Goal: Information Seeking & Learning: Learn about a topic

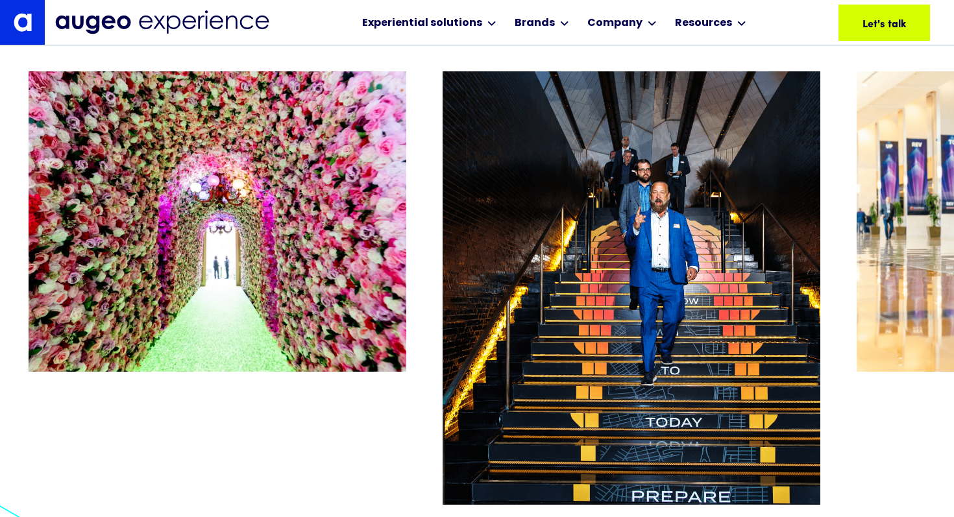
scroll to position [6547, 0]
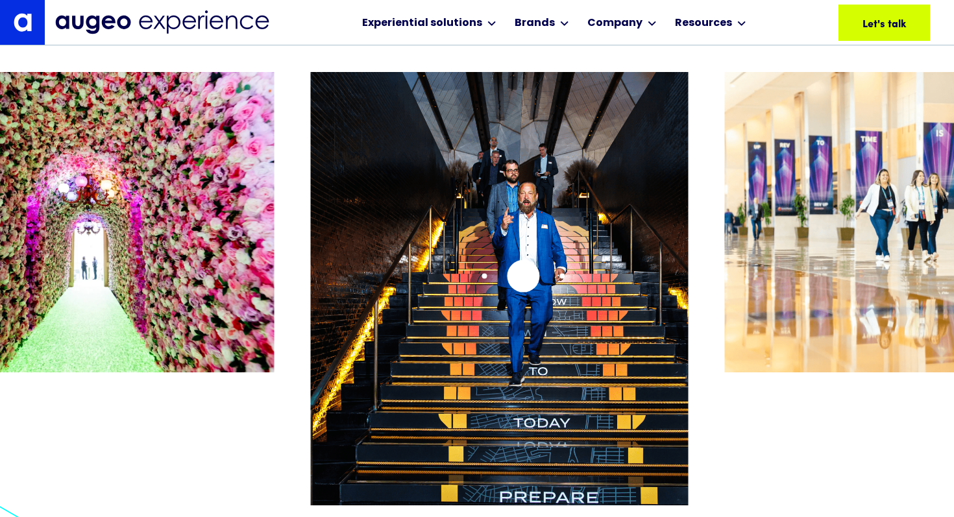
click at [523, 276] on img "2 / 26" at bounding box center [500, 304] width 378 height 464
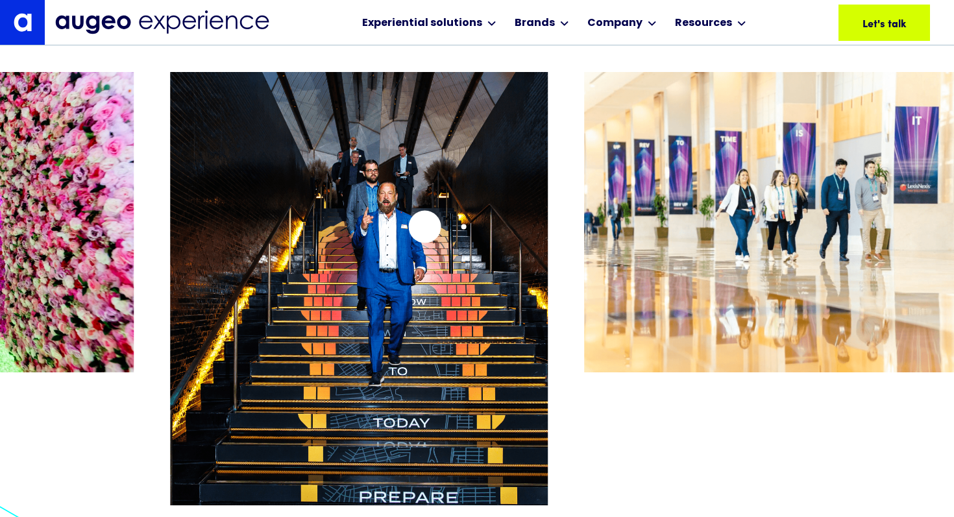
click at [404, 234] on img "2 / 26" at bounding box center [359, 304] width 378 height 464
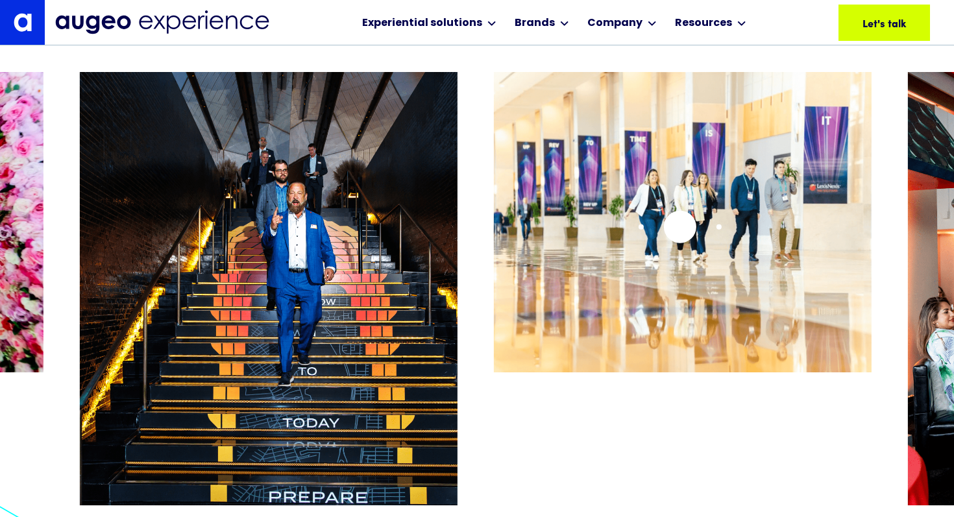
click at [678, 227] on img "3 / 26" at bounding box center [683, 222] width 378 height 300
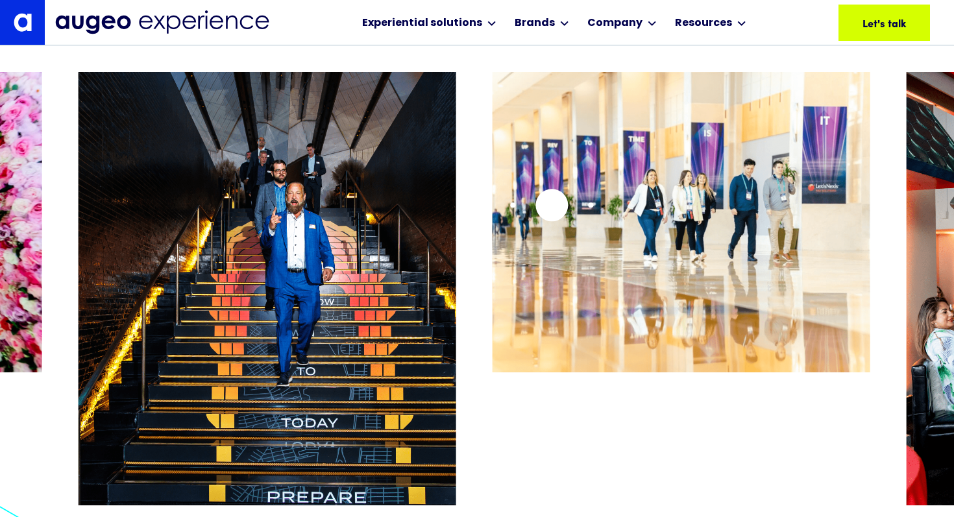
click at [551, 205] on img "3 / 26" at bounding box center [681, 222] width 378 height 300
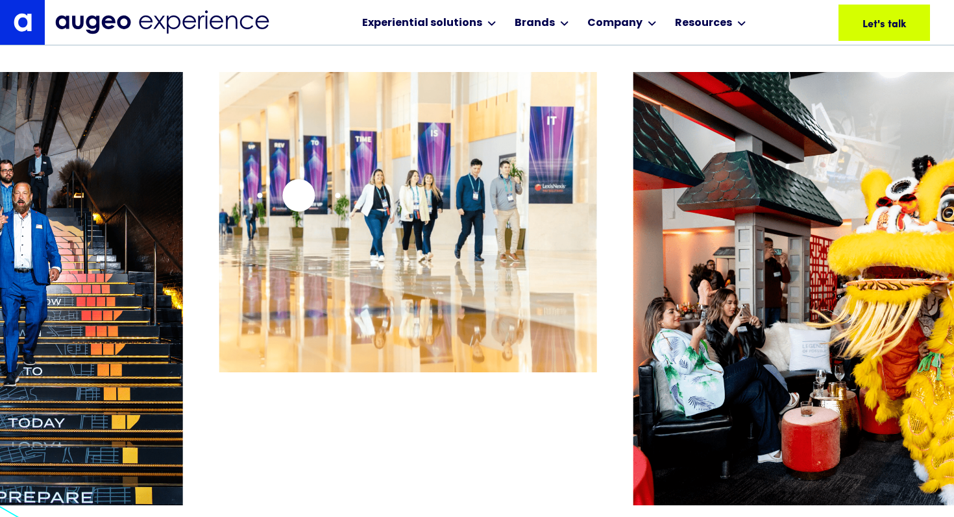
click at [299, 195] on img "3 / 26" at bounding box center [408, 222] width 378 height 300
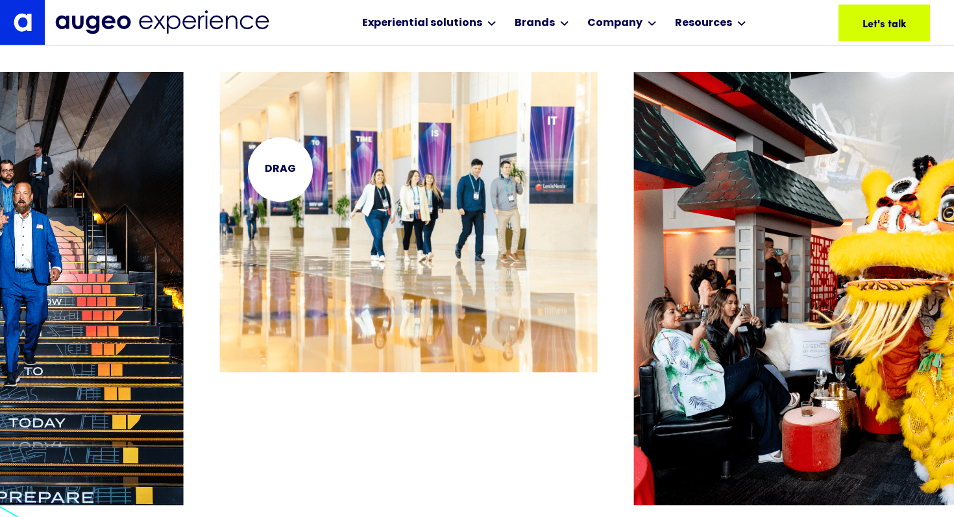
click at [280, 169] on img "3 / 26" at bounding box center [409, 222] width 378 height 300
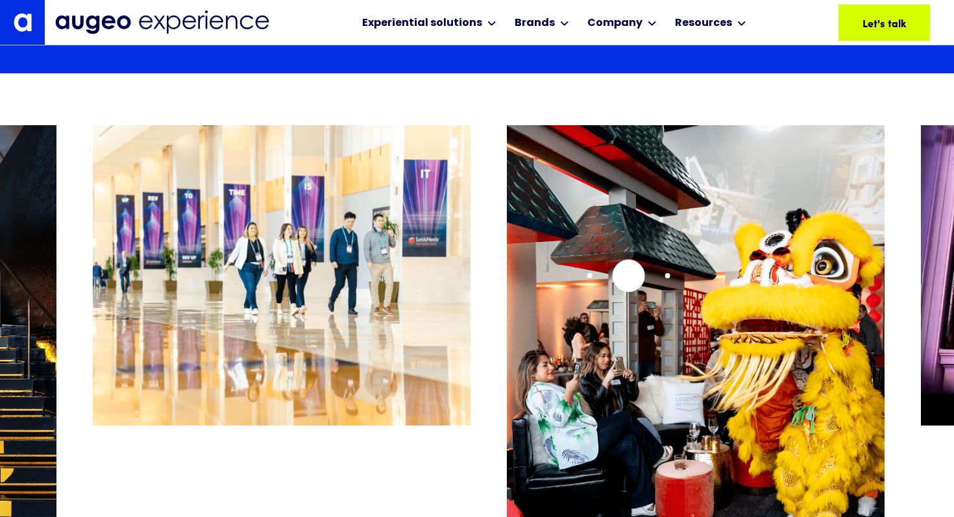
click at [507, 271] on img "4 / 26" at bounding box center [696, 357] width 378 height 464
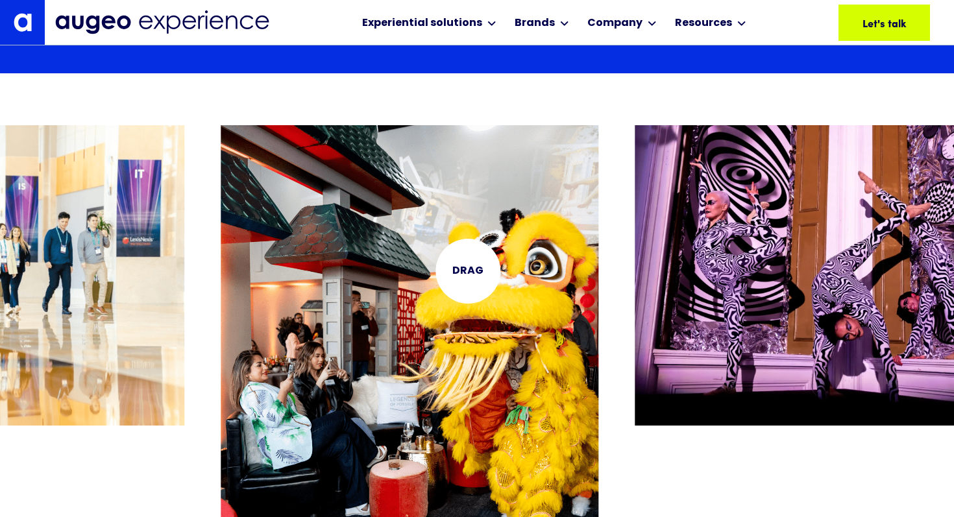
scroll to position [6493, 0]
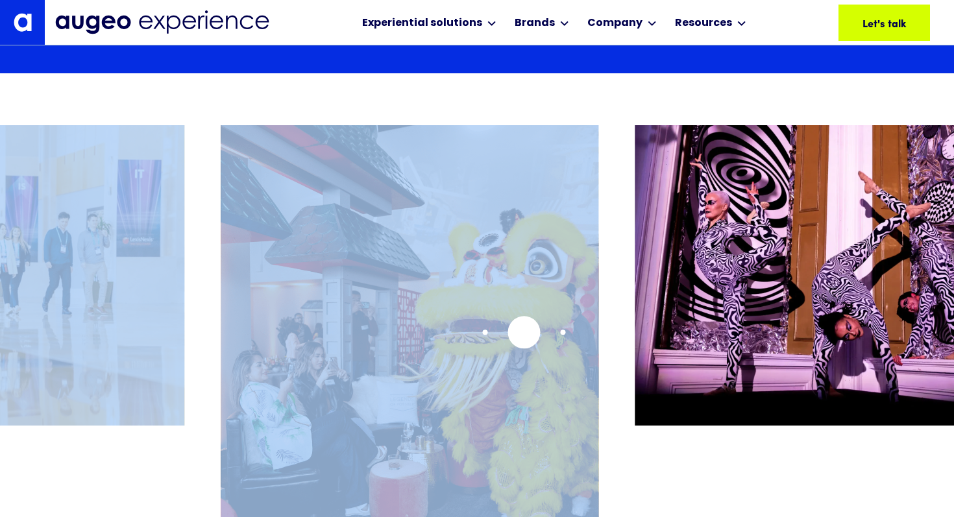
drag, startPoint x: 613, startPoint y: 332, endPoint x: 404, endPoint y: 334, distance: 208.9
click at [405, 334] on div at bounding box center [477, 315] width 954 height 381
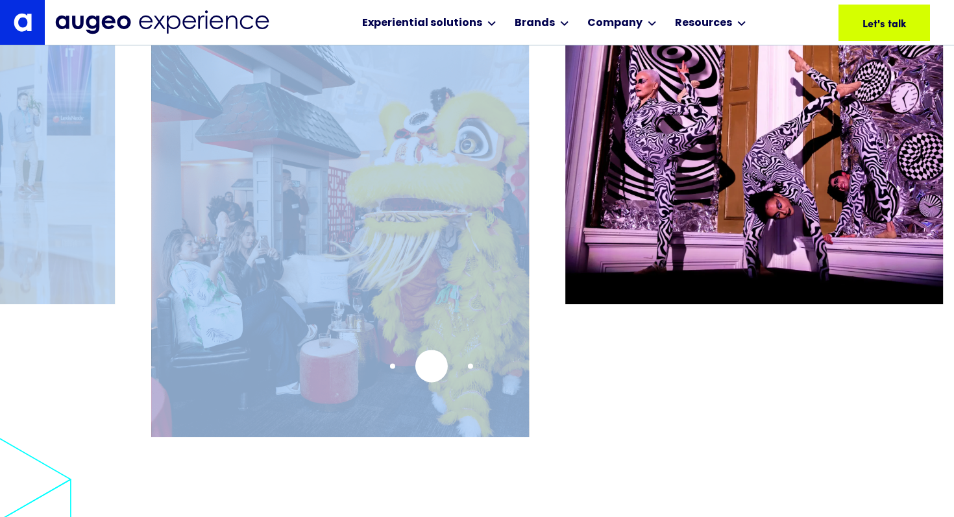
click at [322, 374] on img "4 / 26" at bounding box center [340, 236] width 378 height 464
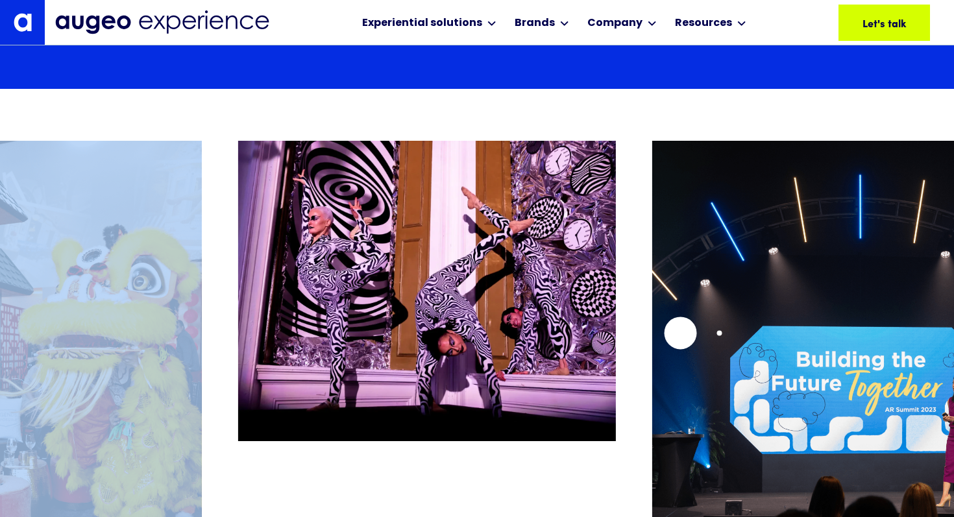
scroll to position [6478, 0]
click at [652, 337] on img "6 / 26" at bounding box center [841, 373] width 378 height 464
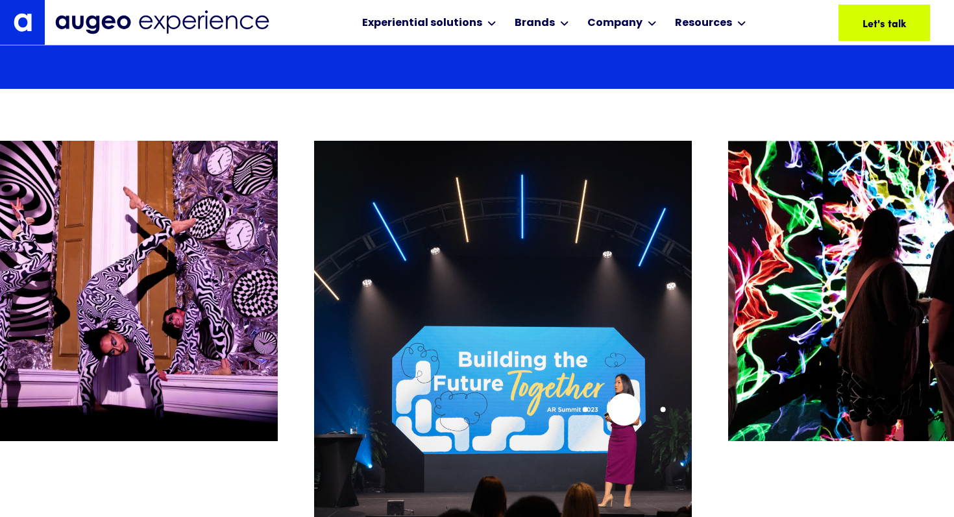
click at [623, 385] on img "6 / 26" at bounding box center [503, 373] width 378 height 464
click at [626, 269] on img "6 / 26" at bounding box center [503, 373] width 378 height 464
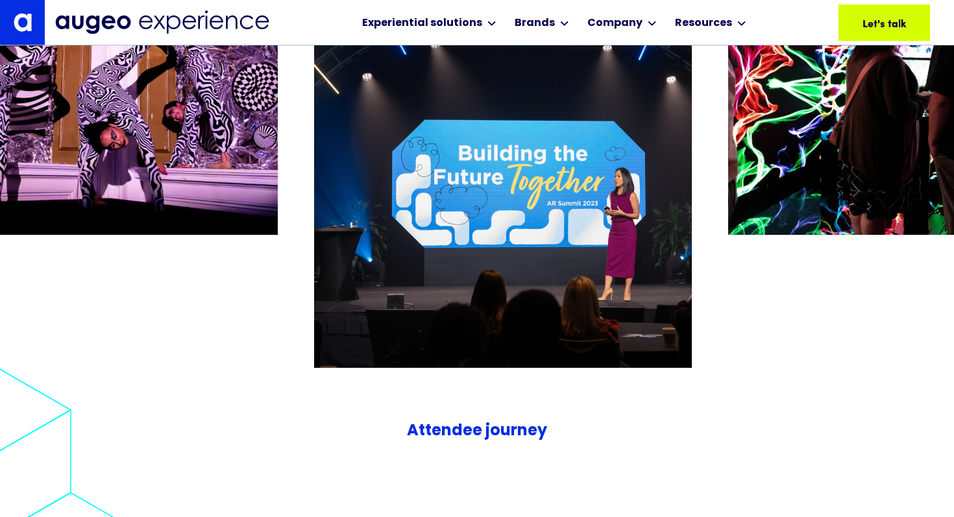
scroll to position [6683, 0]
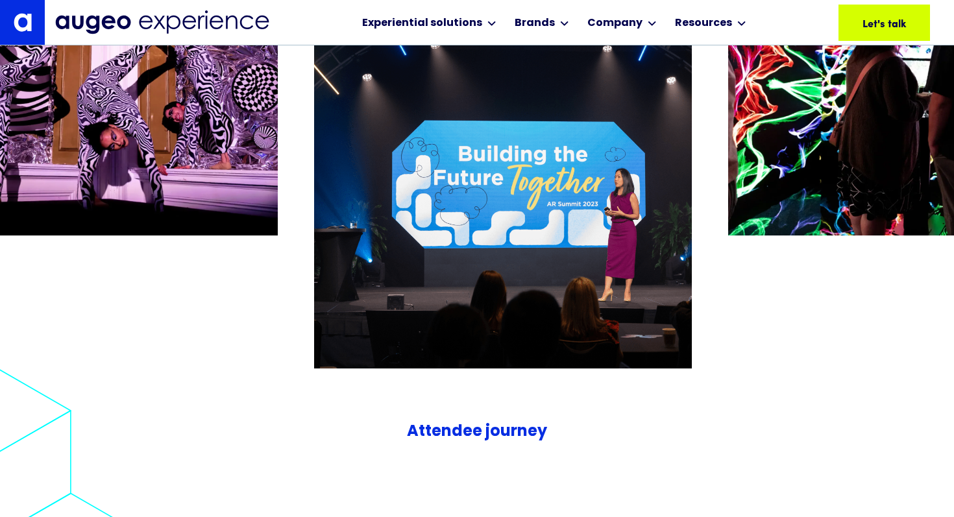
click at [516, 432] on h5 "Attendee journey" at bounding box center [477, 431] width 140 height 23
click at [533, 306] on img "6 / 26" at bounding box center [503, 167] width 378 height 464
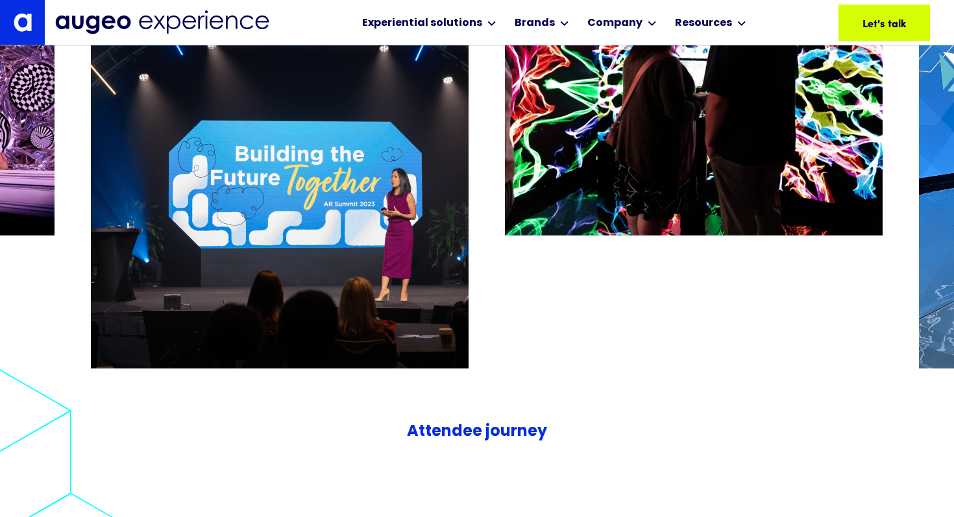
click at [482, 433] on h5 "Attendee journey" at bounding box center [477, 431] width 140 height 23
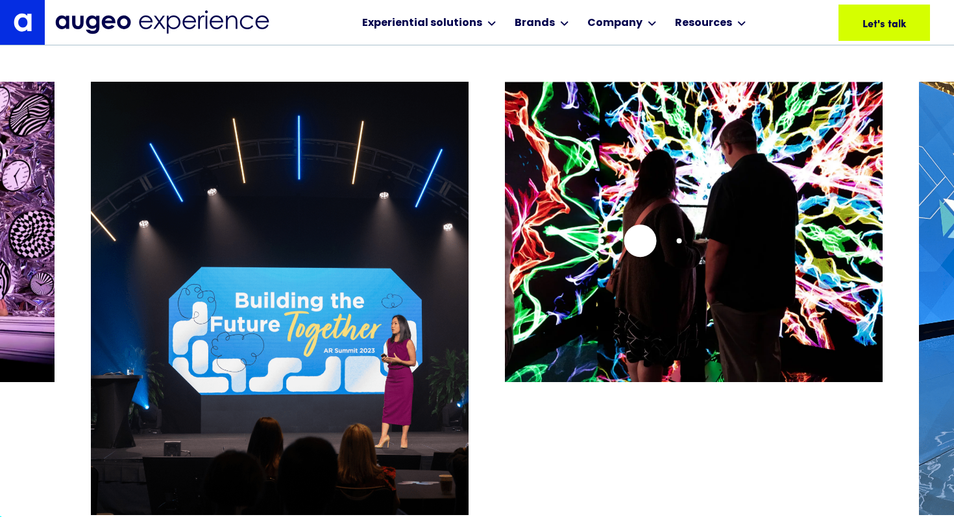
click at [640, 241] on img "7 / 26" at bounding box center [694, 232] width 378 height 300
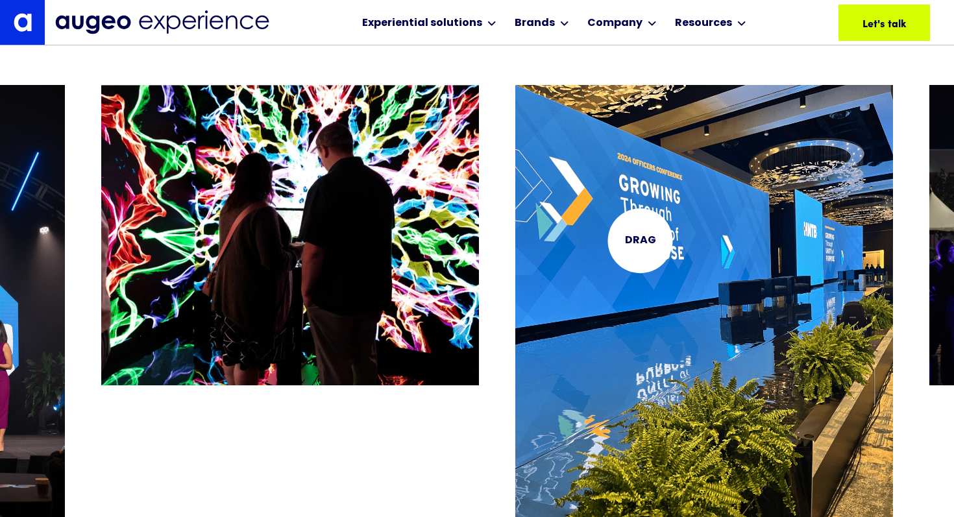
scroll to position [6534, 0]
click at [758, 346] on img "8 / 26" at bounding box center [704, 317] width 378 height 464
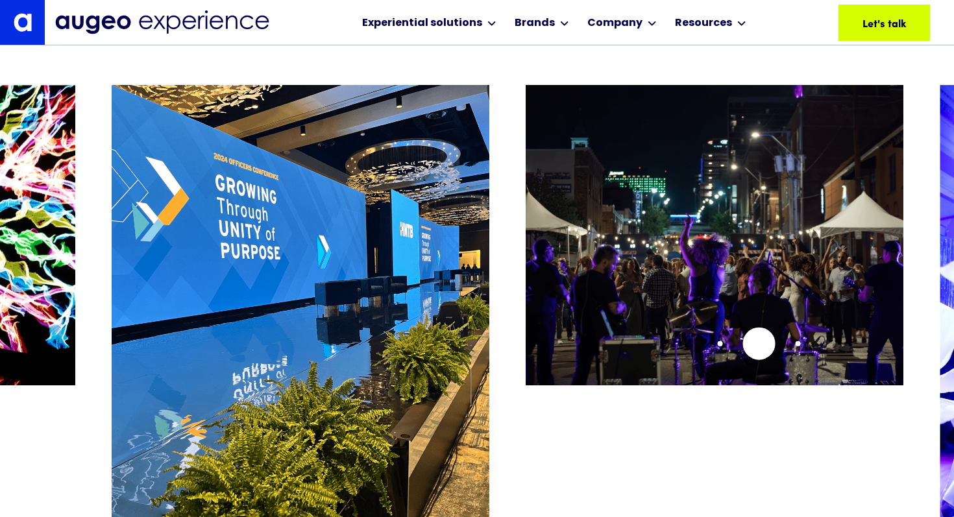
click at [758, 343] on img "9 / 26" at bounding box center [714, 235] width 378 height 300
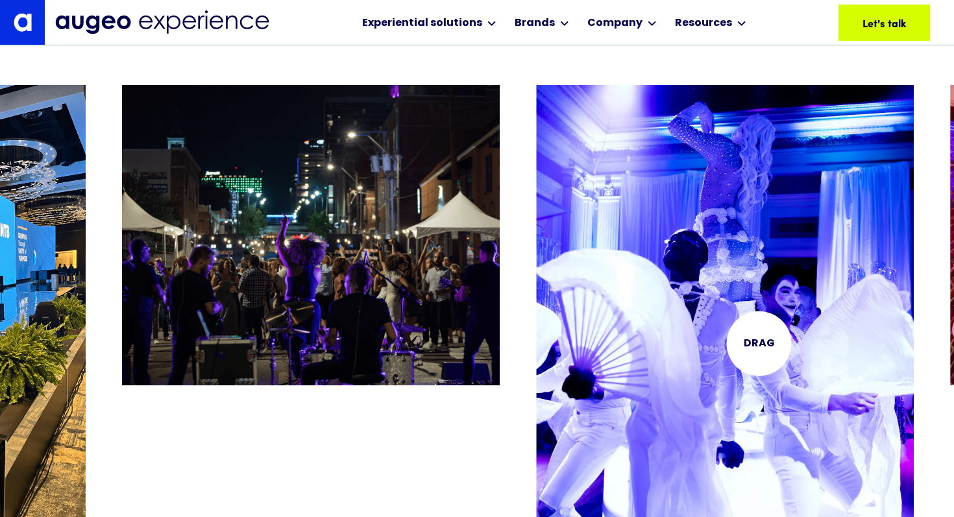
click at [758, 343] on img "10 / 26" at bounding box center [725, 317] width 378 height 464
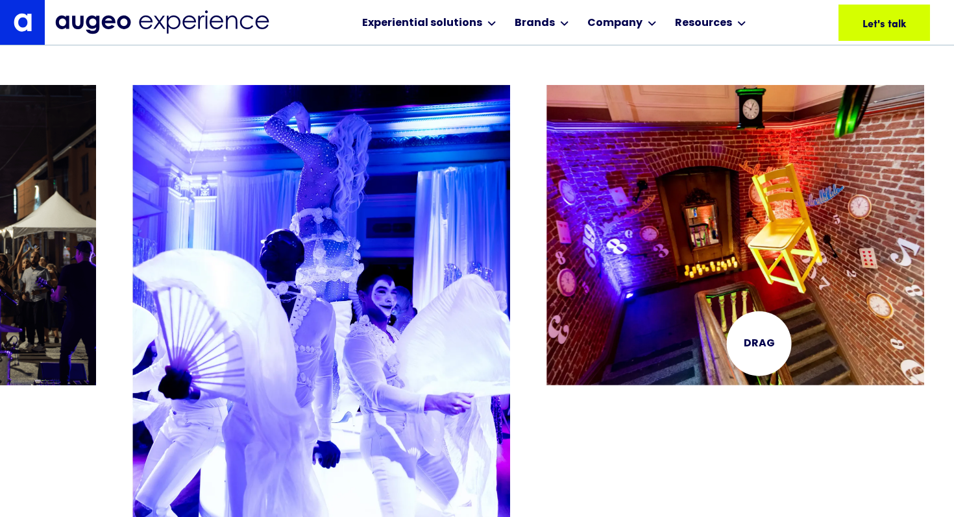
click at [758, 343] on img "11 / 26" at bounding box center [735, 235] width 378 height 300
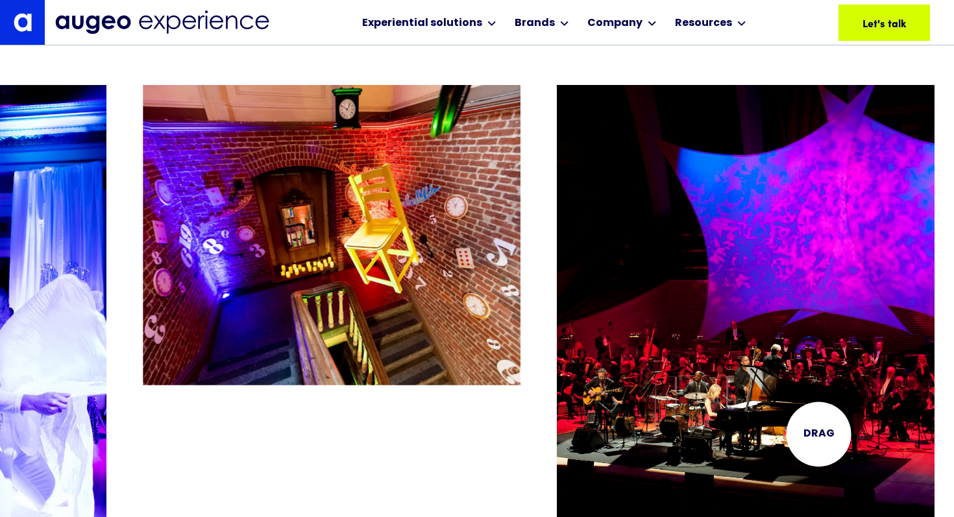
click at [818, 433] on img "12 / 26" at bounding box center [746, 317] width 378 height 464
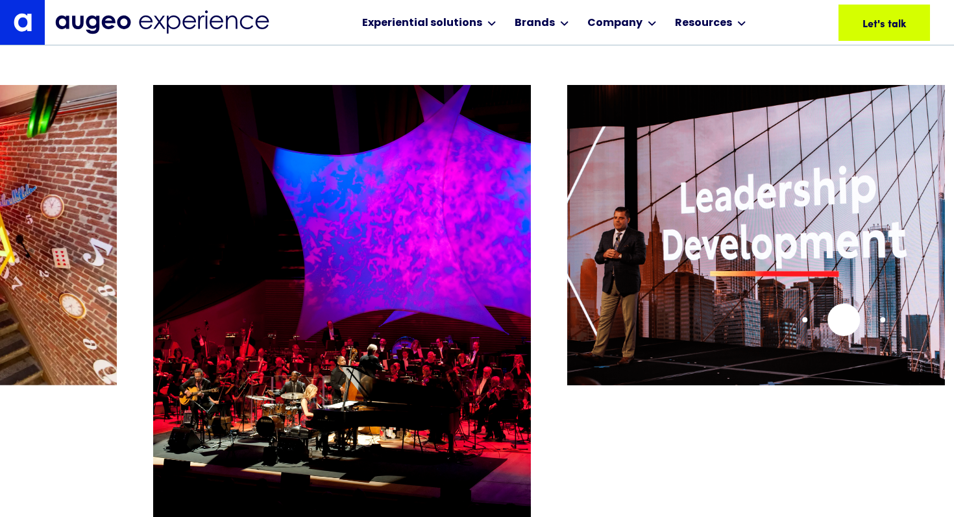
click at [843, 319] on img "13 / 26" at bounding box center [756, 235] width 378 height 300
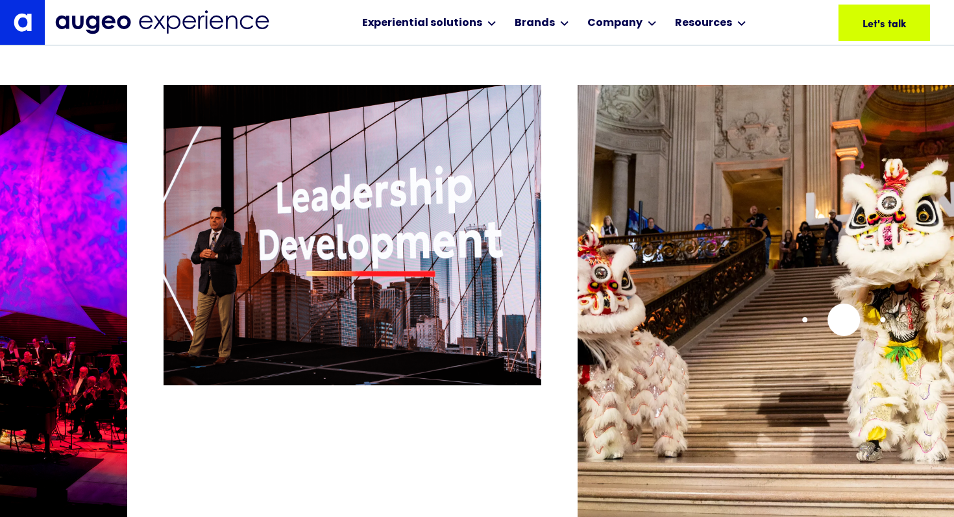
click at [843, 319] on img "14 / 26" at bounding box center [766, 317] width 378 height 464
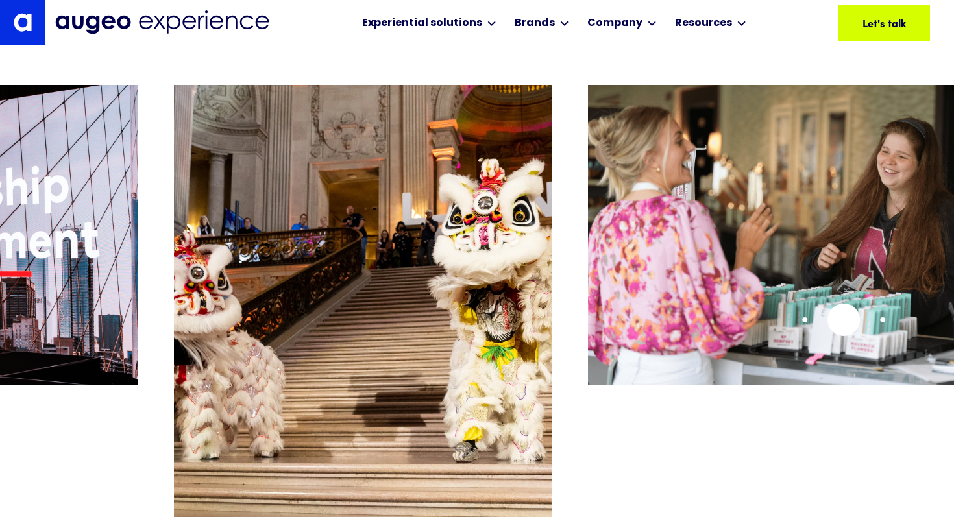
click at [843, 319] on img "15 / 26" at bounding box center [777, 235] width 378 height 300
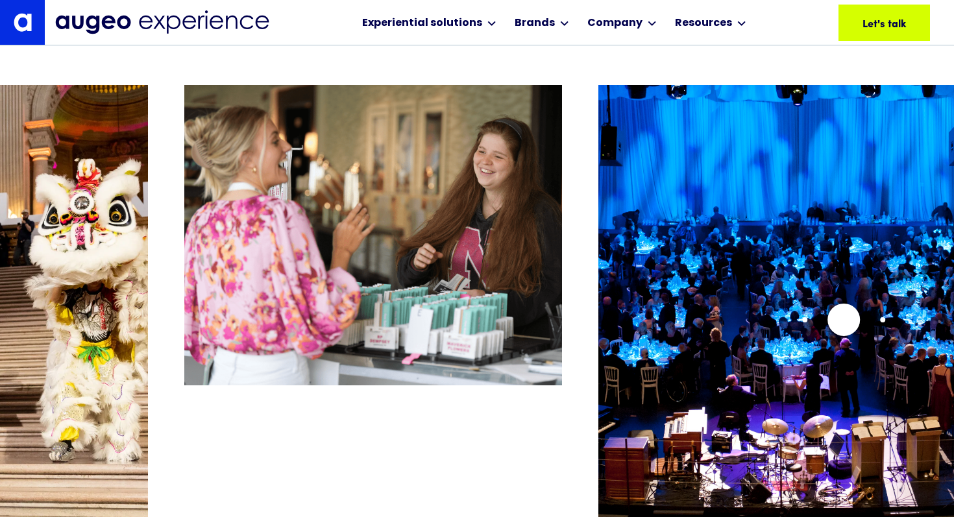
click at [843, 319] on img "16 / 26" at bounding box center [787, 317] width 378 height 464
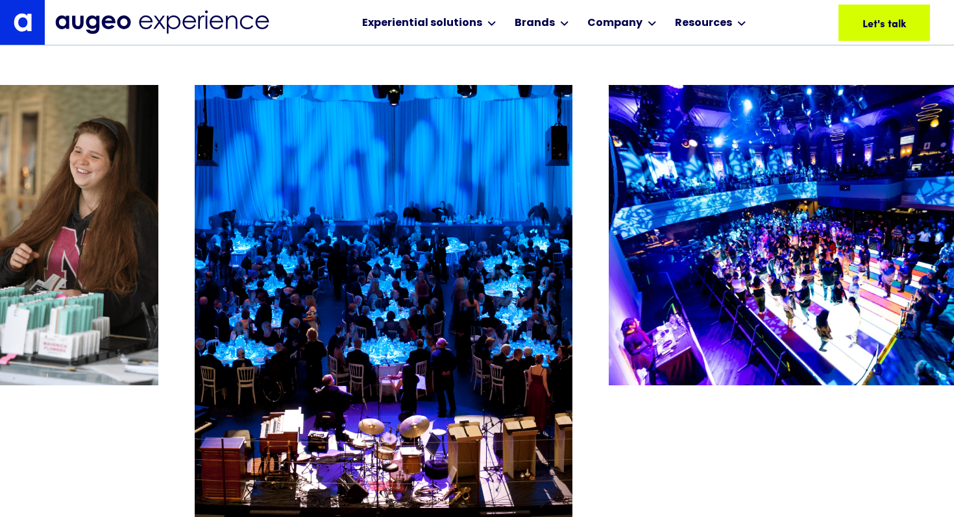
click at [843, 319] on img "17 / 26" at bounding box center [797, 235] width 378 height 300
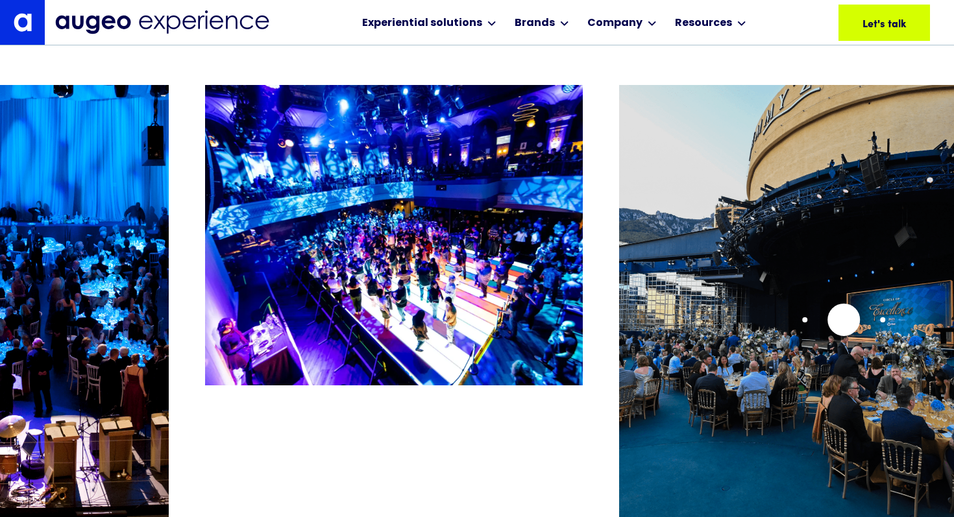
click at [843, 319] on img "18 / 26" at bounding box center [808, 317] width 378 height 464
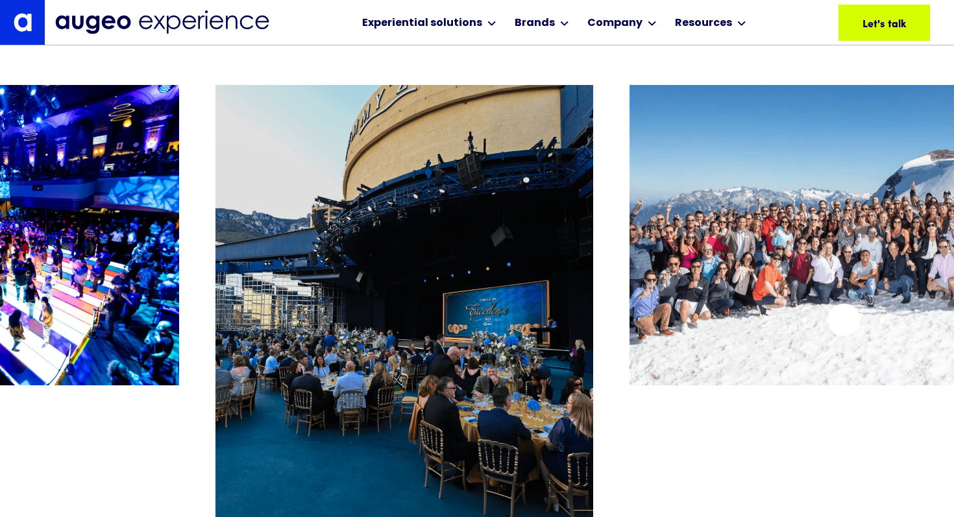
click at [843, 319] on img "19 / 26" at bounding box center [818, 235] width 378 height 300
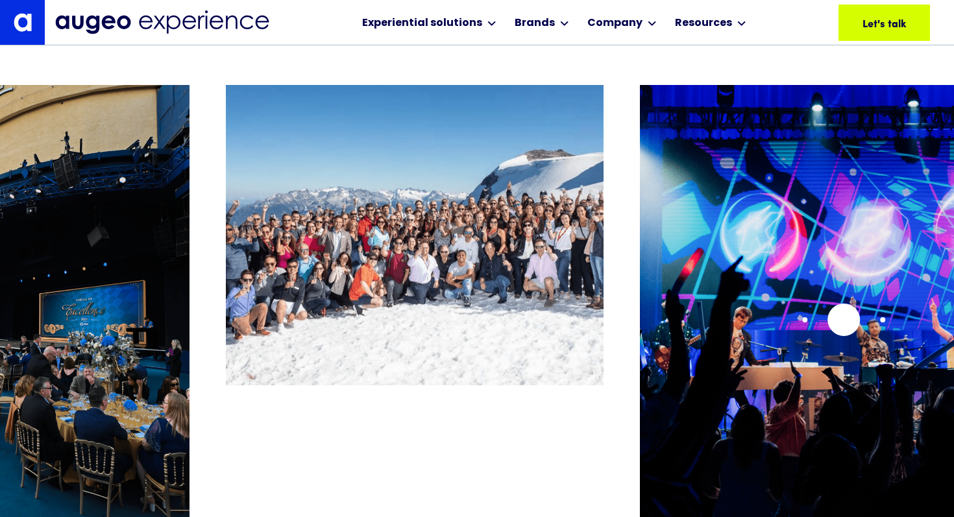
click at [843, 319] on img "20 / 26" at bounding box center [829, 317] width 378 height 464
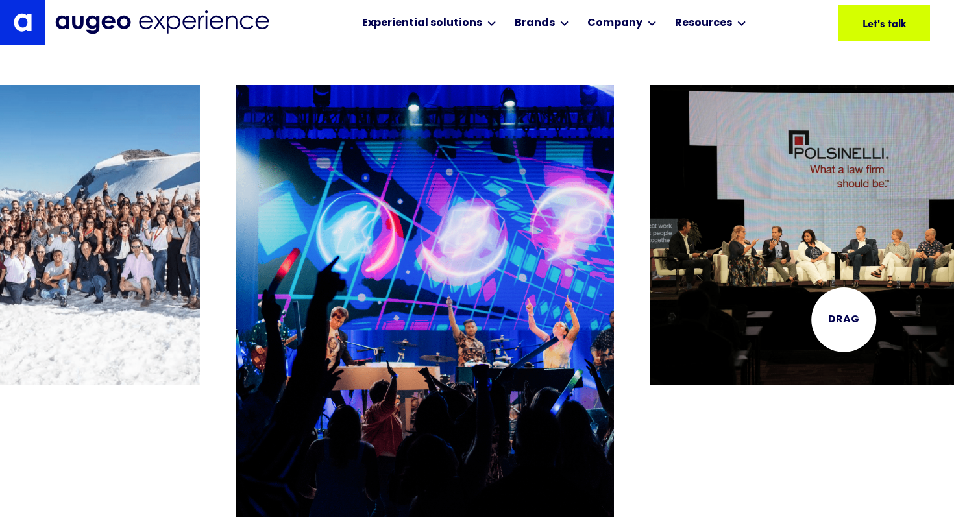
click at [843, 319] on img "21 / 26" at bounding box center [839, 235] width 378 height 300
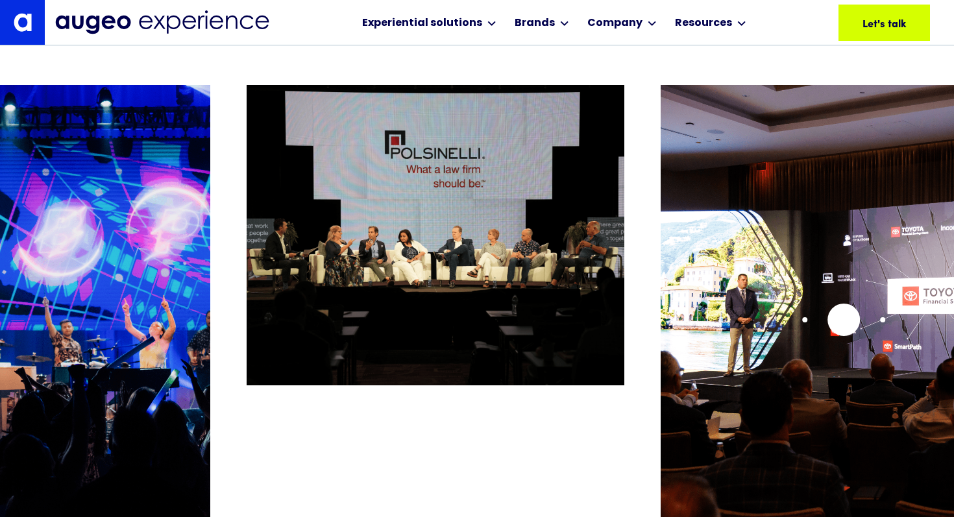
click at [843, 319] on img "22 / 26" at bounding box center [849, 317] width 378 height 464
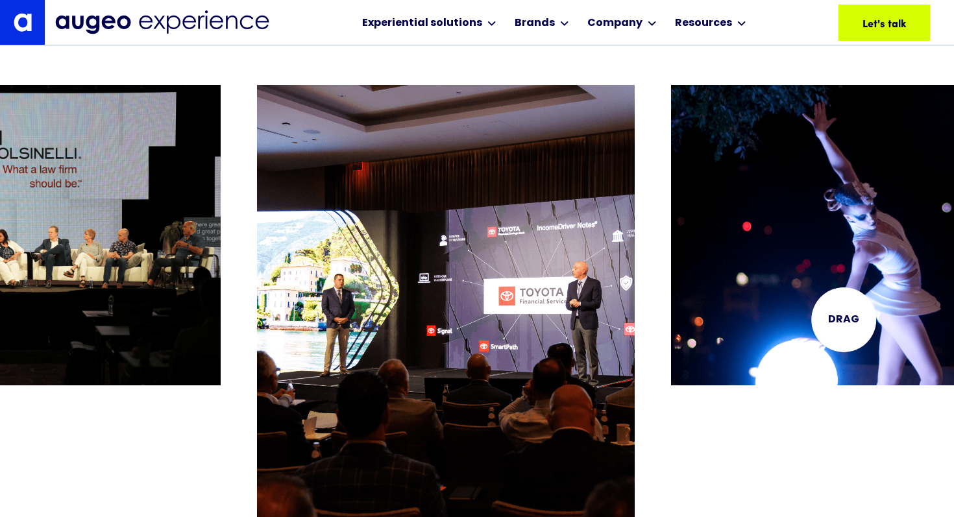
click at [843, 319] on img "23 / 26" at bounding box center [860, 235] width 378 height 300
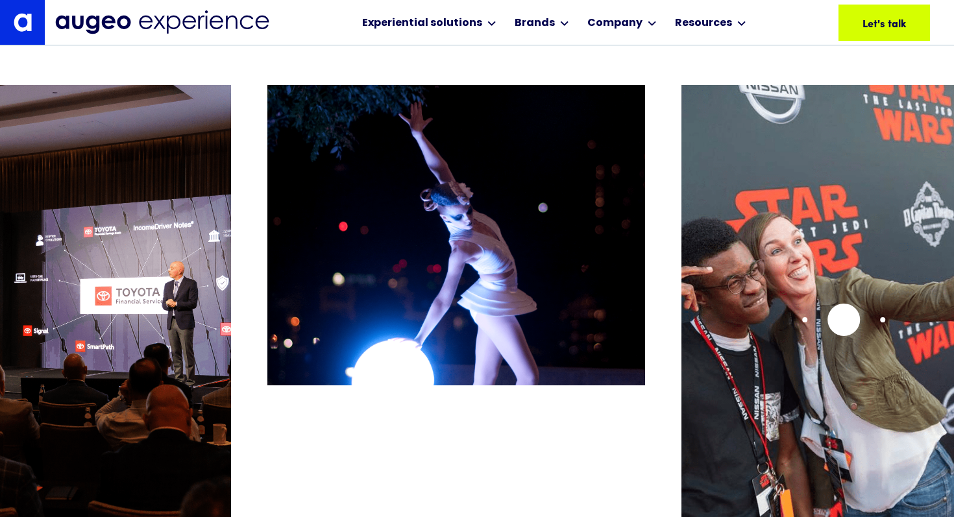
click at [843, 319] on img "24 / 26" at bounding box center [870, 317] width 378 height 464
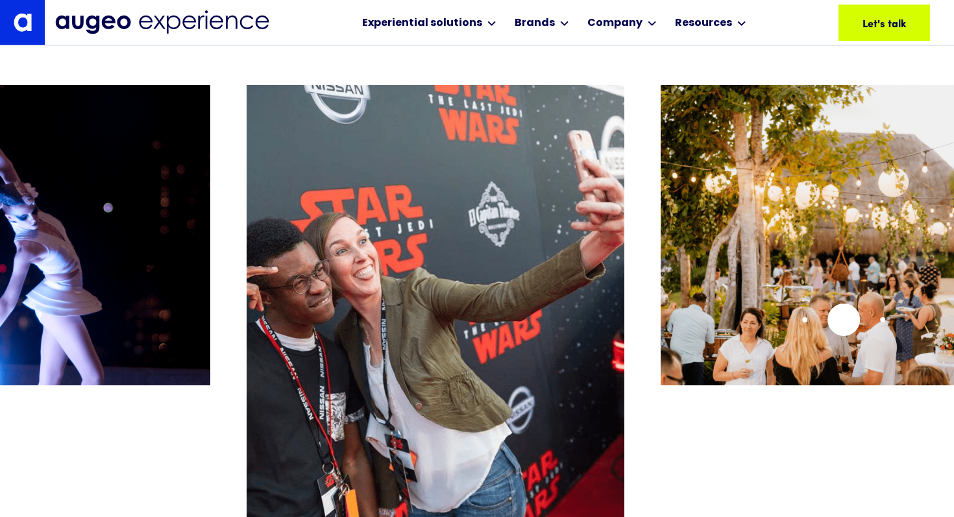
click at [843, 319] on img "25 / 26" at bounding box center [849, 235] width 378 height 300
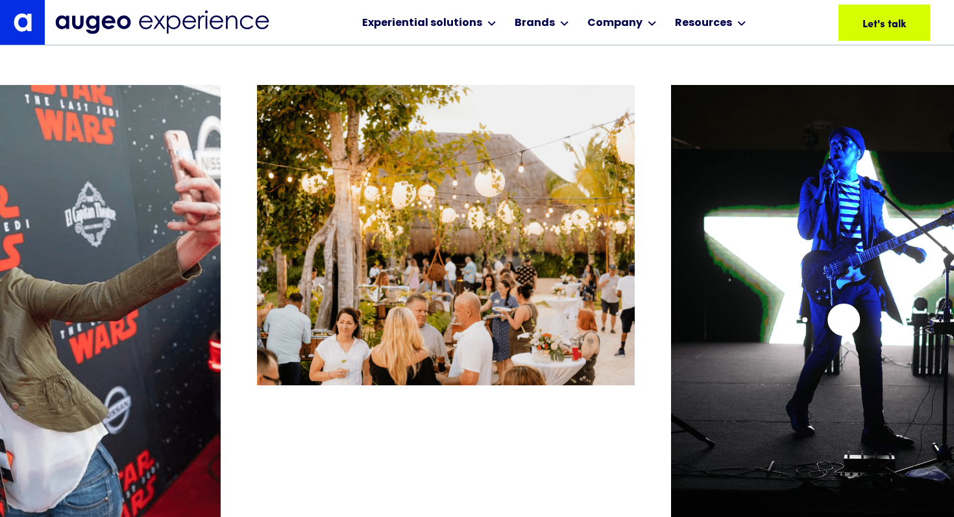
click at [843, 319] on img "26 / 26" at bounding box center [860, 317] width 378 height 464
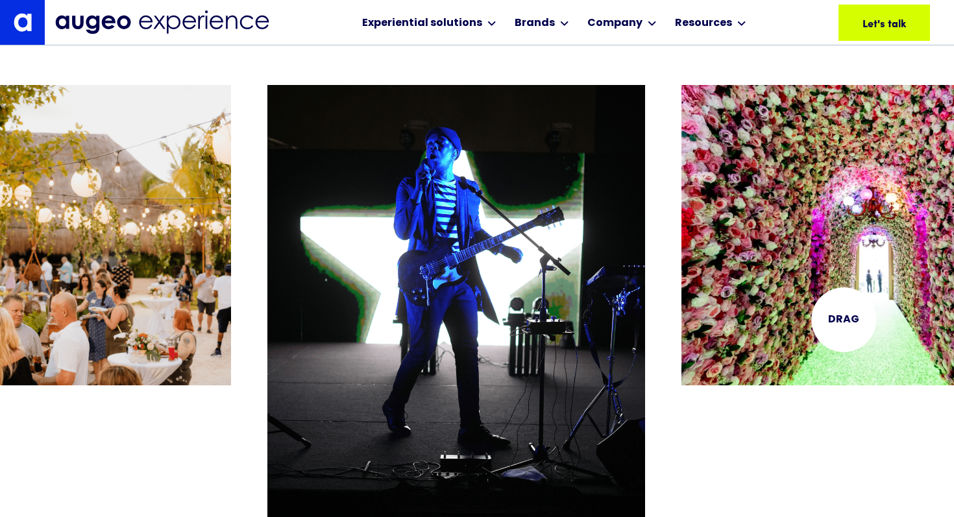
click at [843, 319] on img "1 / 26" at bounding box center [870, 235] width 378 height 300
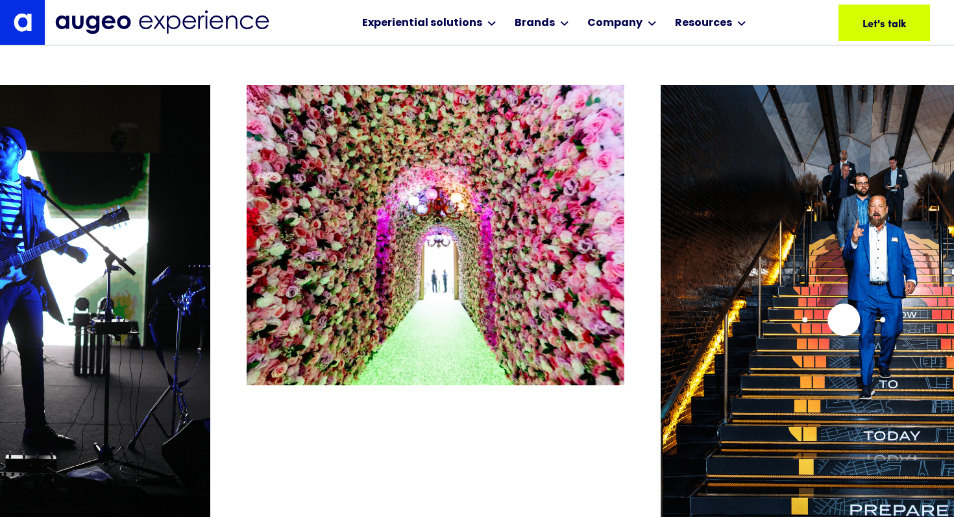
click at [843, 319] on img "2 / 26" at bounding box center [849, 317] width 378 height 464
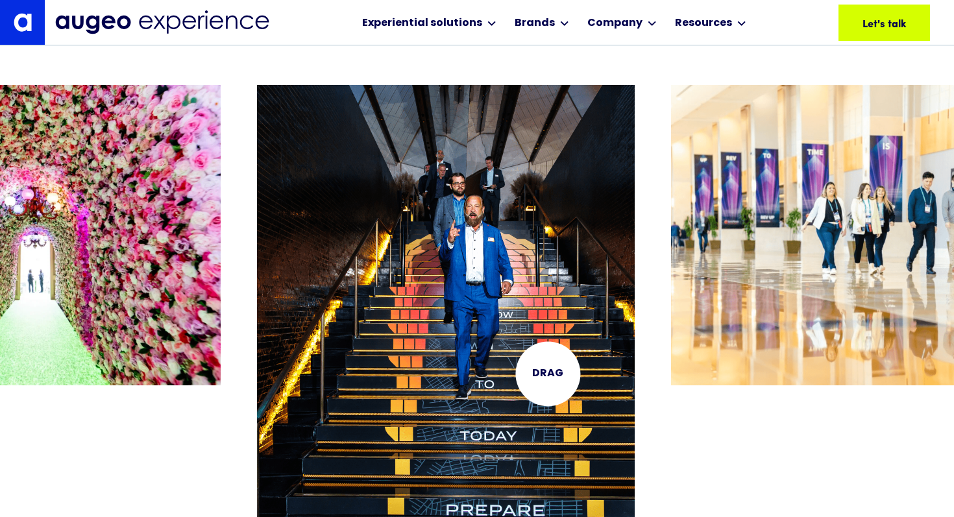
click at [540, 370] on img "2 / 26" at bounding box center [446, 317] width 378 height 464
click at [480, 307] on img "2 / 26" at bounding box center [446, 317] width 378 height 464
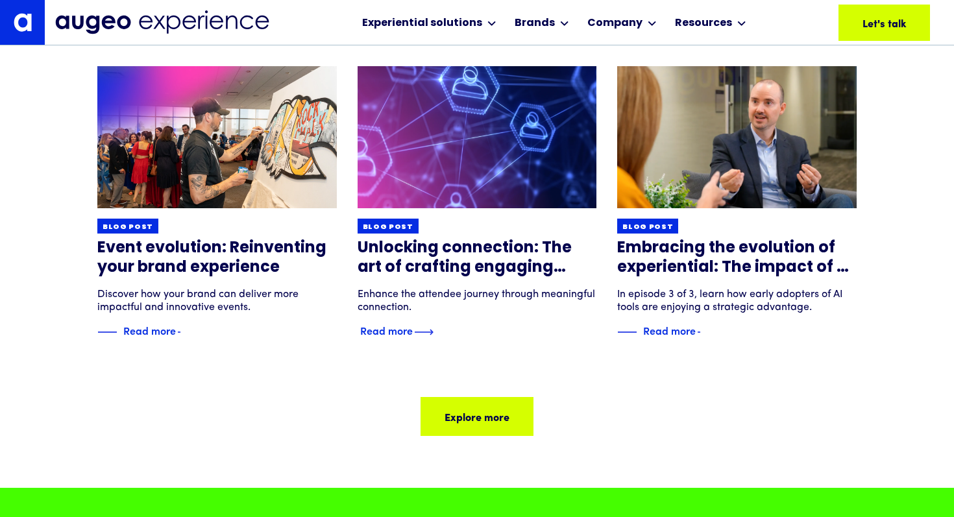
scroll to position [10497, 0]
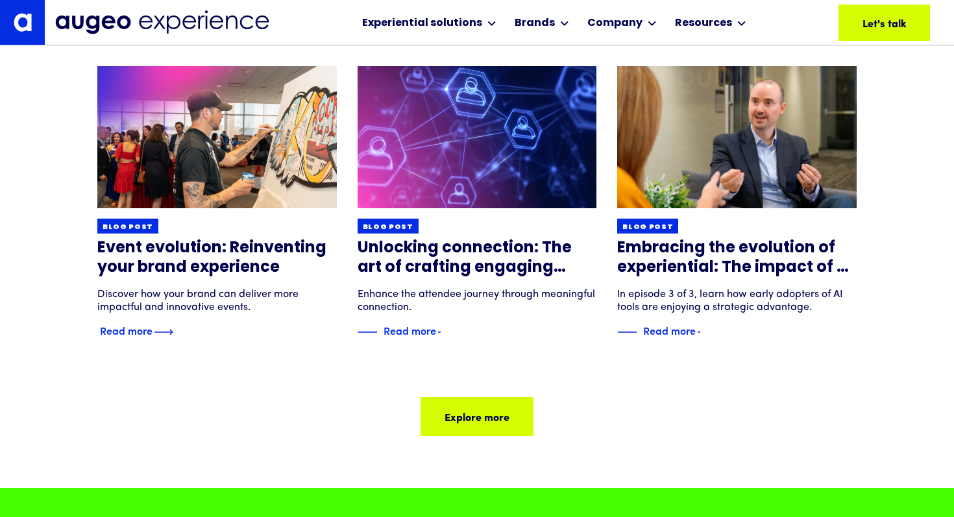
click at [211, 281] on link "Blog post Event evolution: Reinventing your brand experience Discover how your …" at bounding box center [216, 202] width 239 height 273
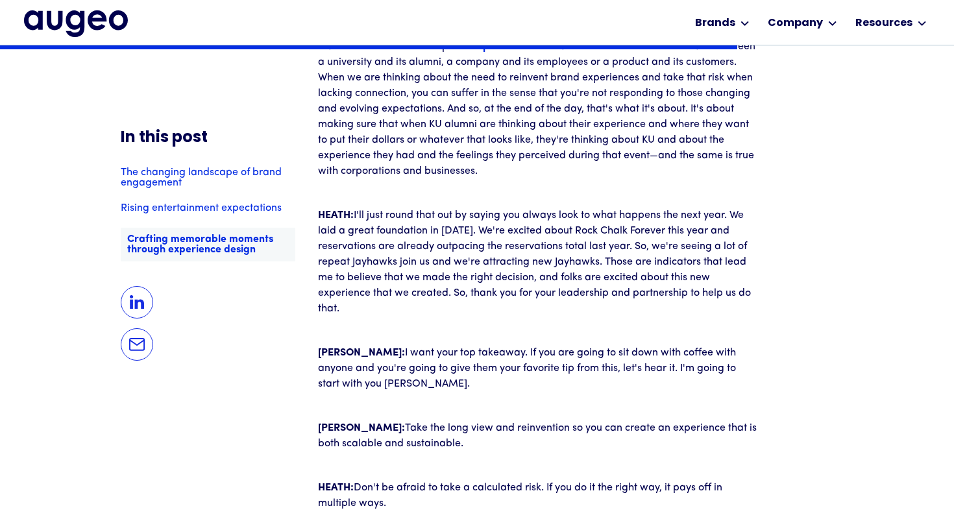
scroll to position [5079, 0]
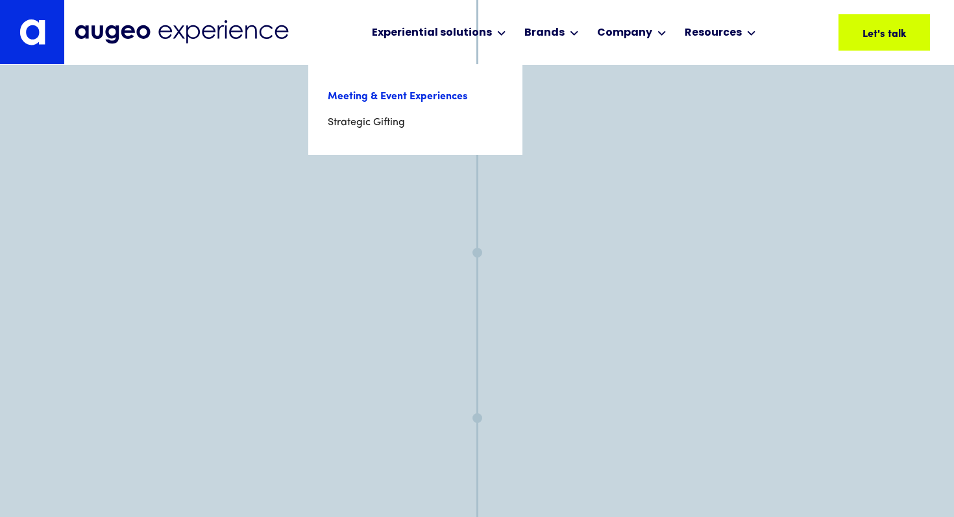
scroll to position [9365, 0]
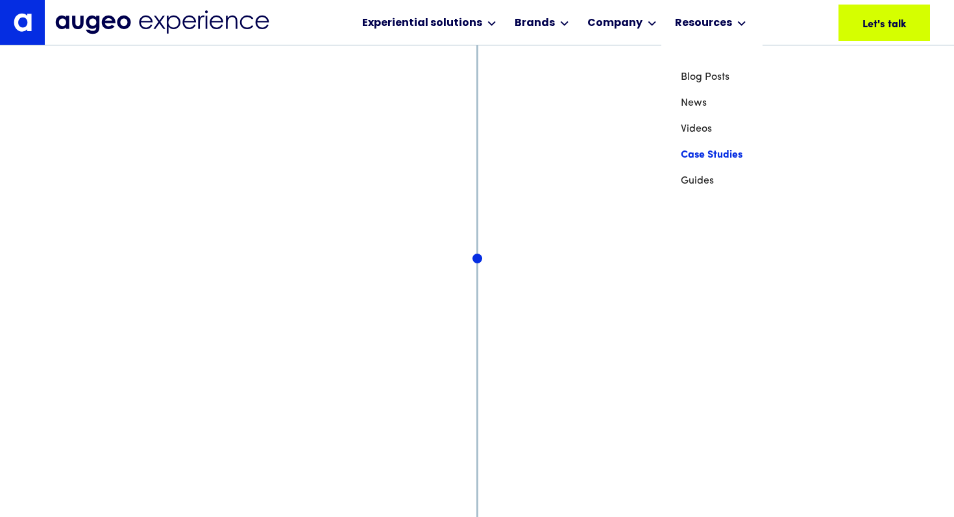
click at [699, 158] on link "Case Studies" at bounding box center [711, 155] width 62 height 26
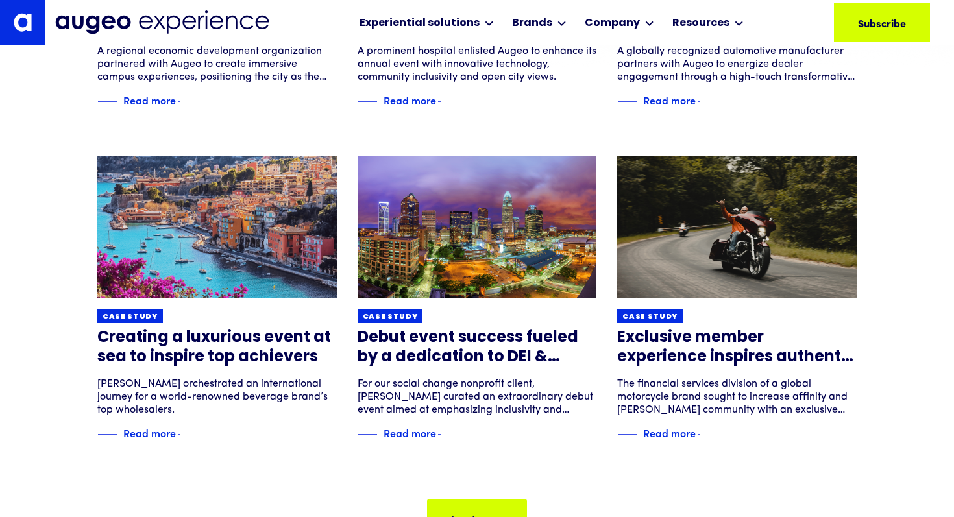
scroll to position [420, 0]
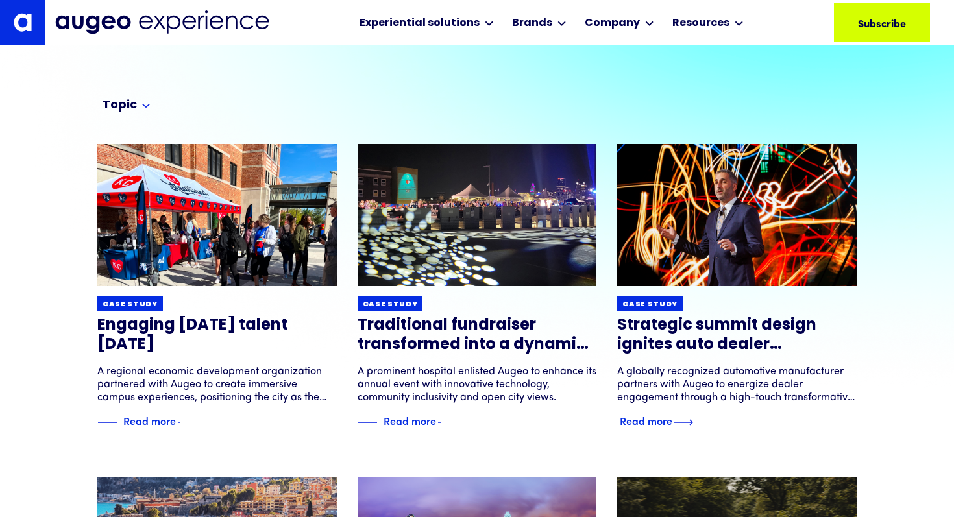
click at [703, 287] on link "Case study Strategic summit design ignites auto dealer performance A globally r…" at bounding box center [736, 287] width 239 height 286
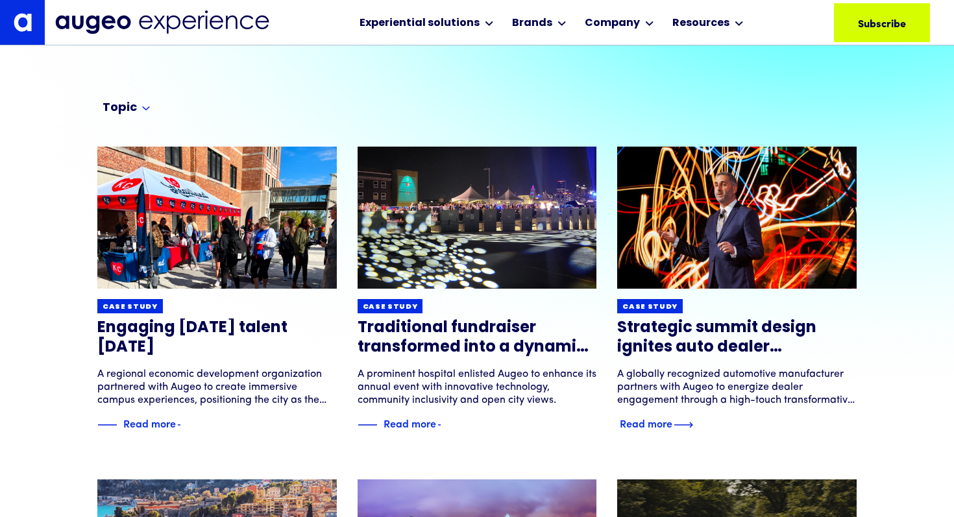
scroll to position [95, 0]
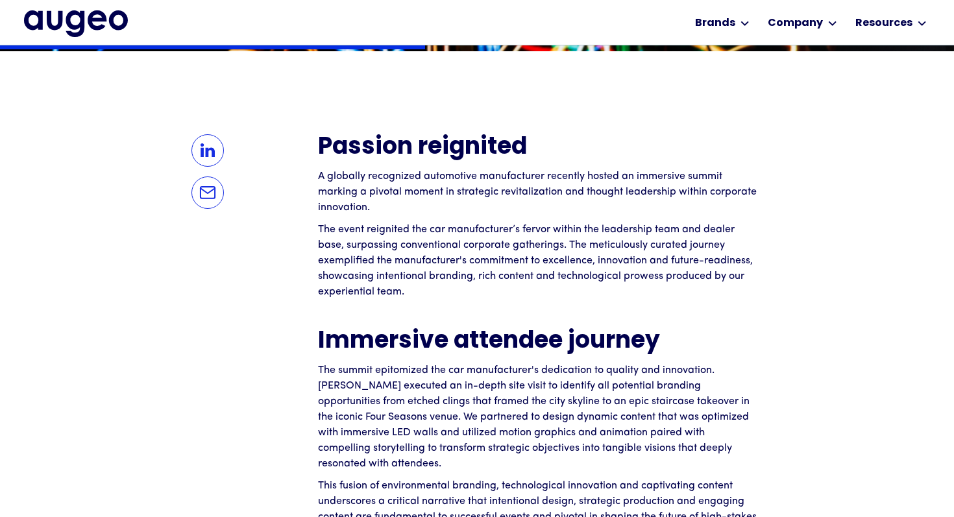
scroll to position [958, 0]
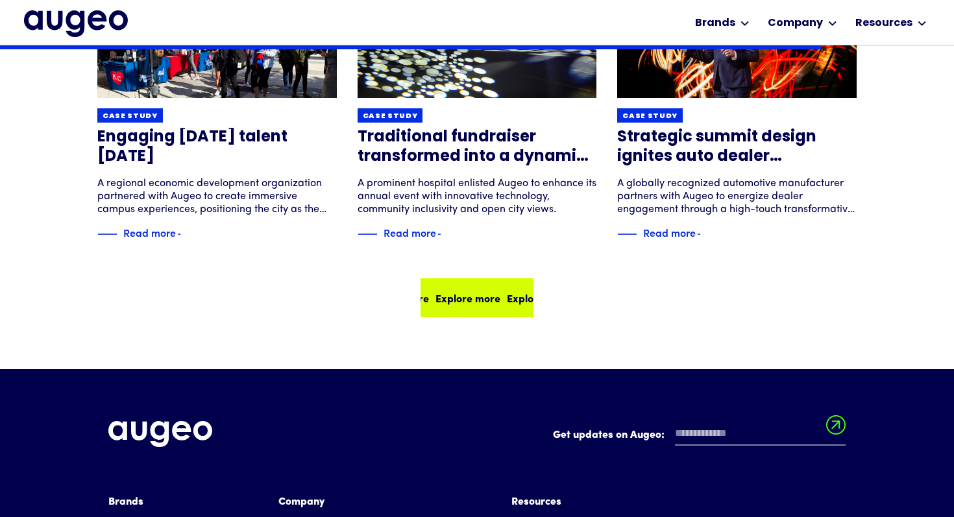
click at [451, 290] on div "Explore more" at bounding box center [419, 298] width 65 height 16
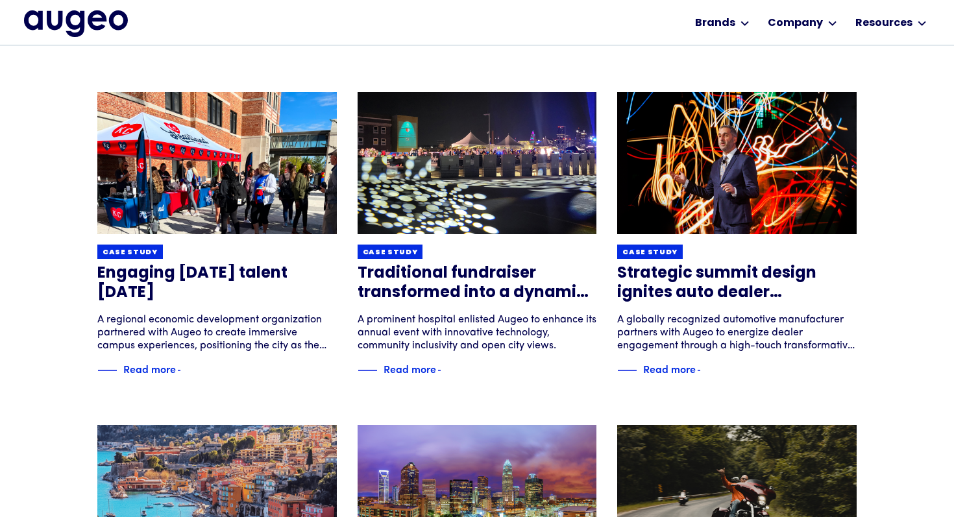
click at [474, 282] on h3 "Traditional fundraiser transformed into a dynamic experience" at bounding box center [476, 283] width 239 height 39
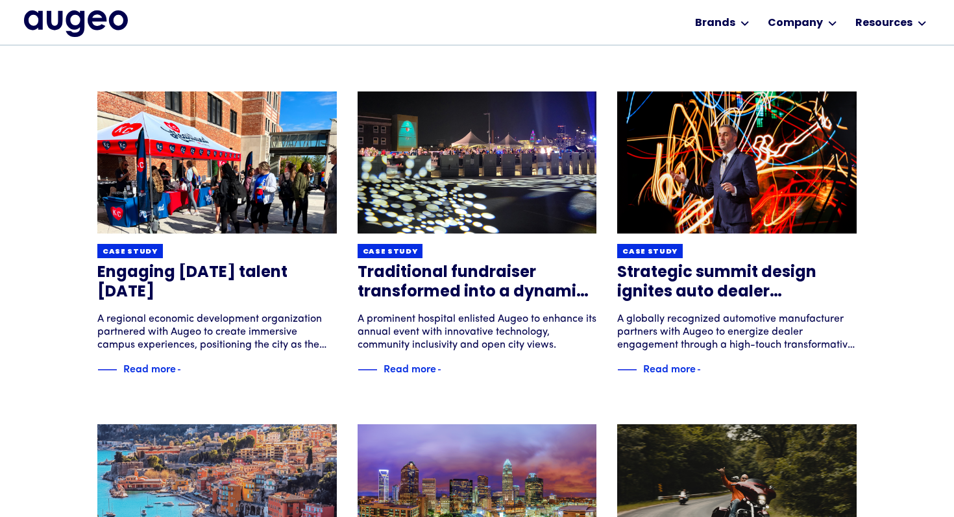
scroll to position [484, 0]
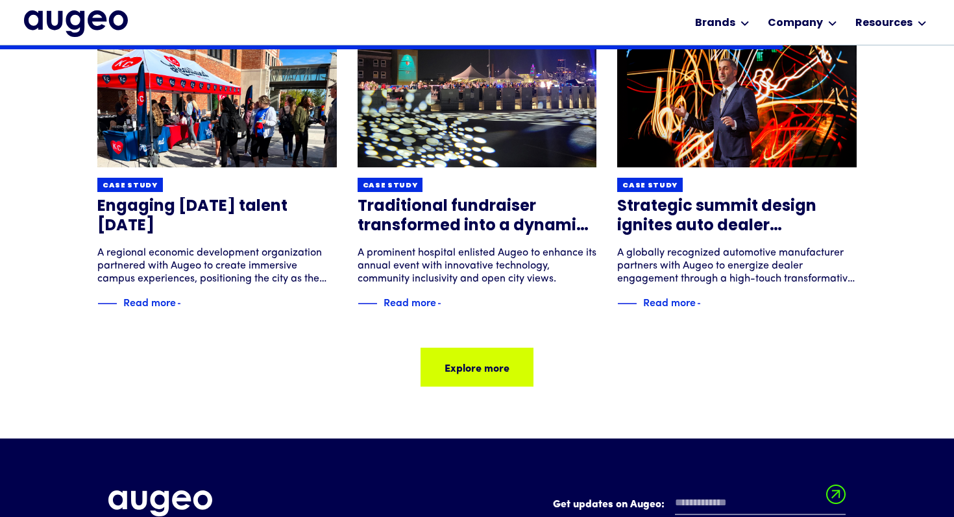
scroll to position [1753, 0]
click at [493, 363] on div "Explore more" at bounding box center [473, 367] width 65 height 16
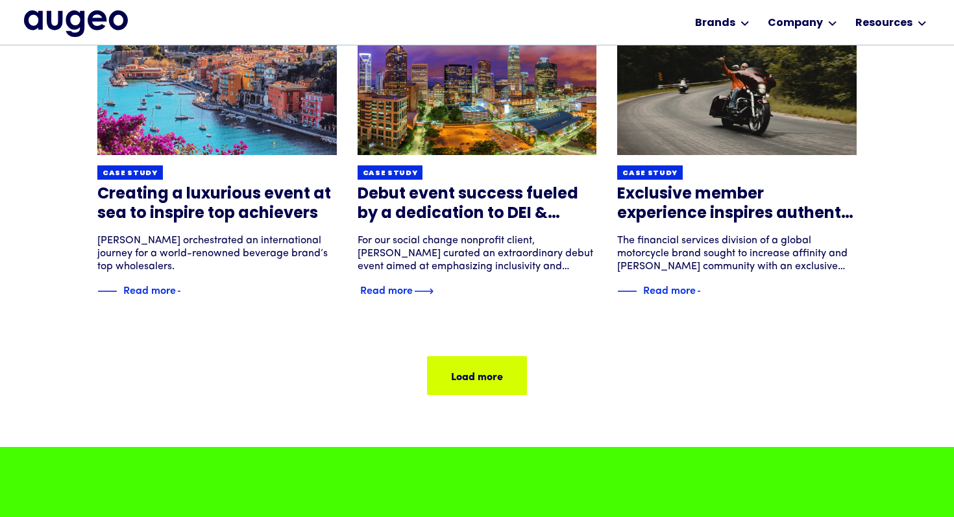
scroll to position [896, 0]
click at [474, 215] on h3 "Debut event success fueled by a dedication to DEI & wellbeing" at bounding box center [476, 203] width 239 height 39
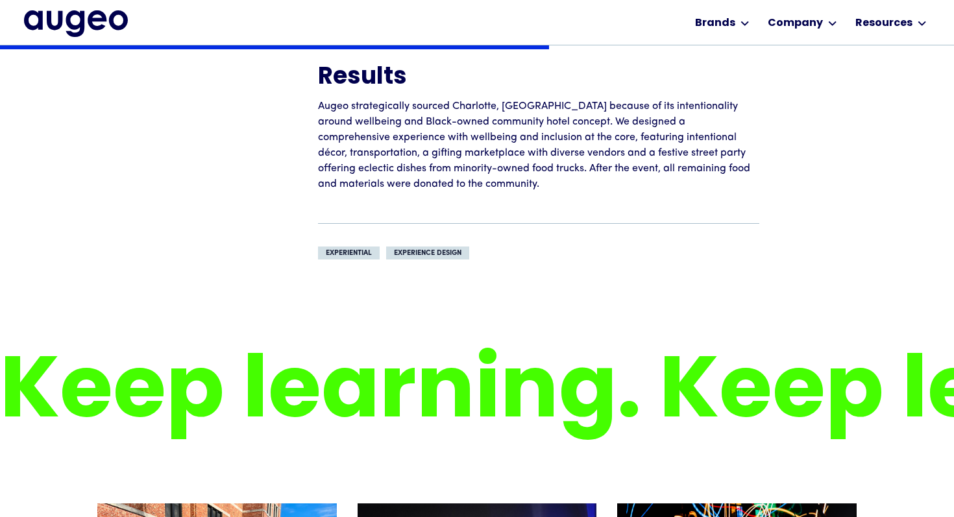
scroll to position [1169, 0]
